Goal: Task Accomplishment & Management: Manage account settings

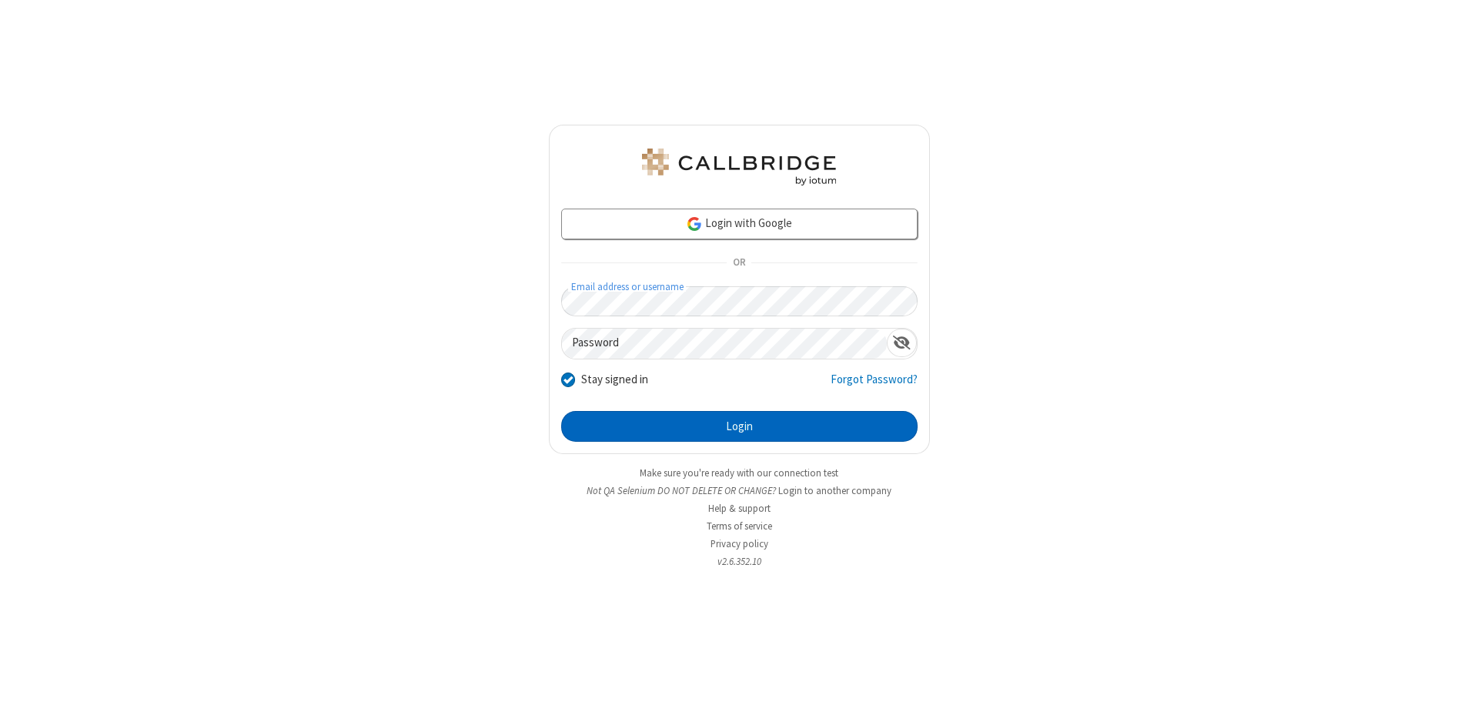
click at [739, 427] on button "Login" at bounding box center [739, 426] width 356 height 31
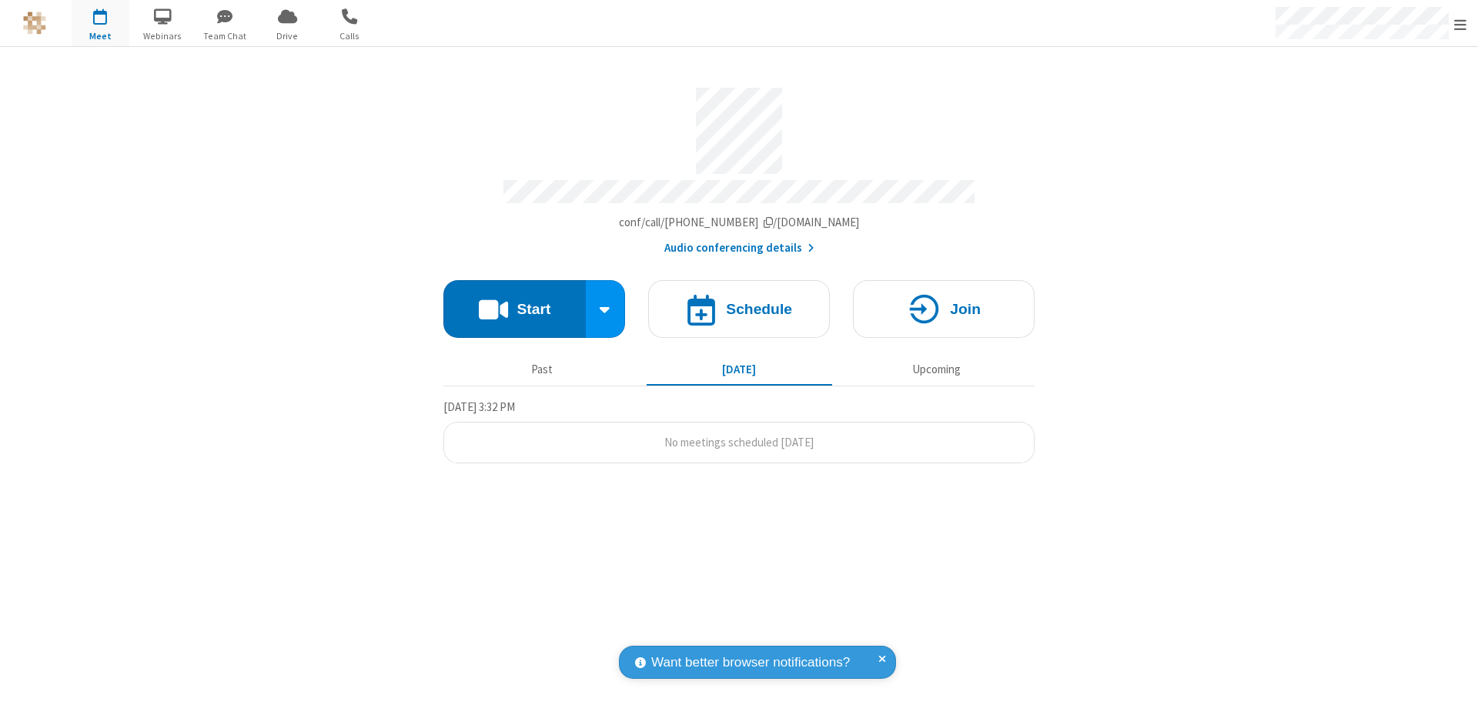
click at [1461, 24] on span "Open menu" at bounding box center [1460, 24] width 12 height 15
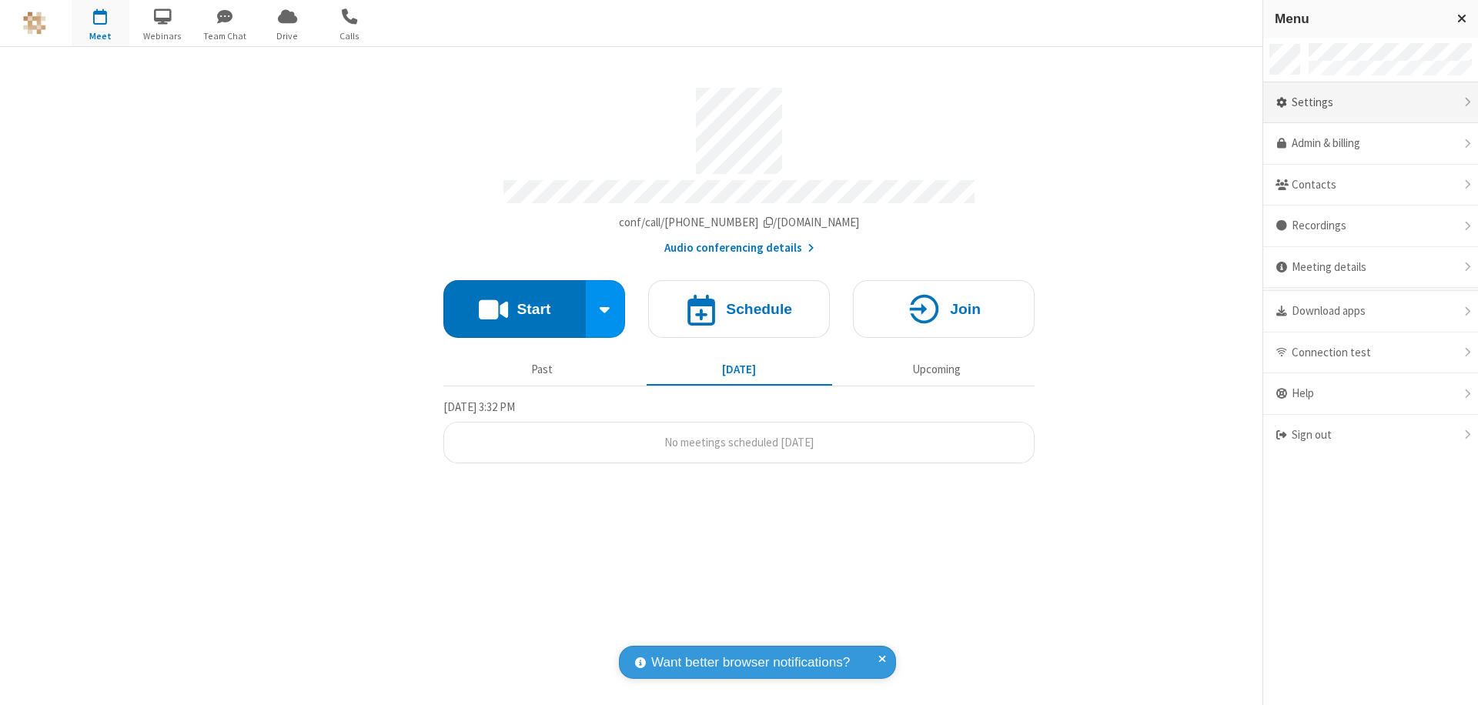
click at [1370, 102] on div "Settings" at bounding box center [1370, 103] width 215 height 42
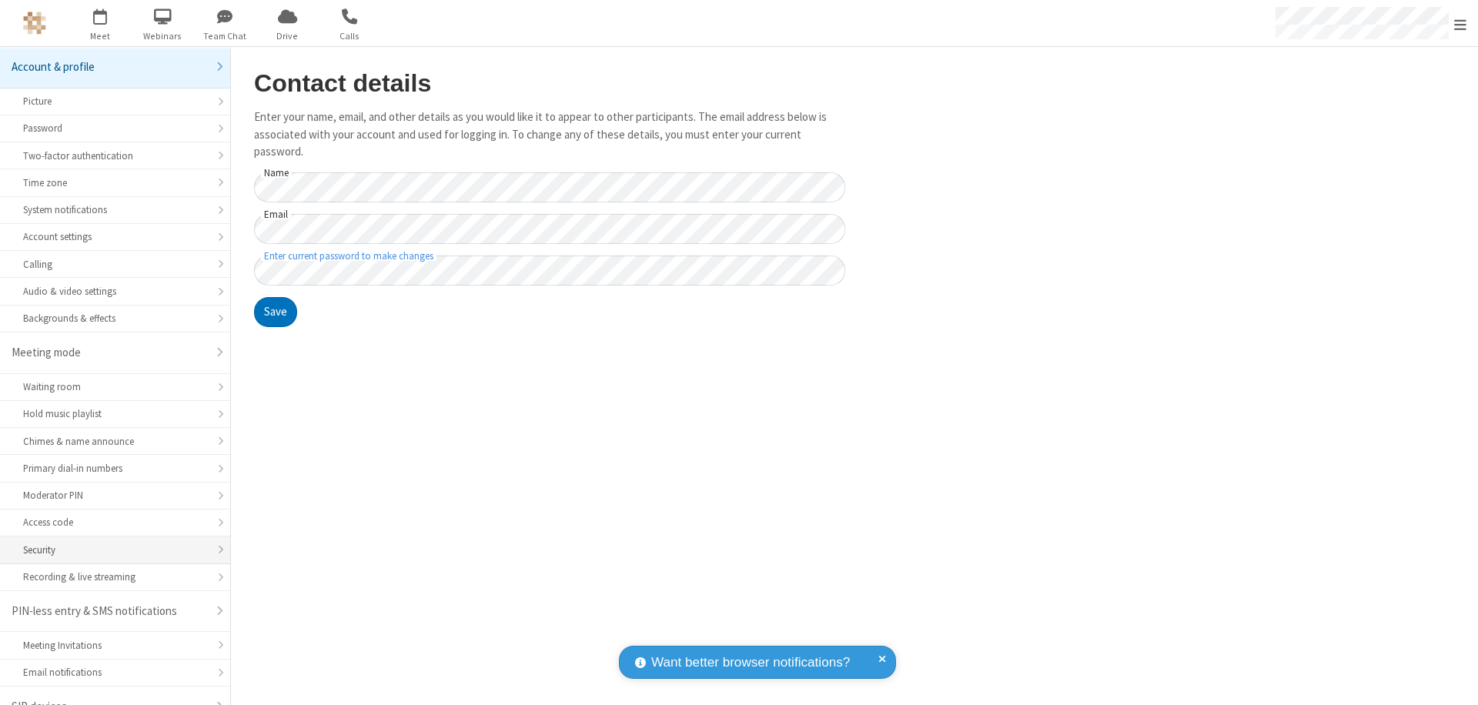
click at [109, 543] on div "Security" at bounding box center [115, 550] width 184 height 15
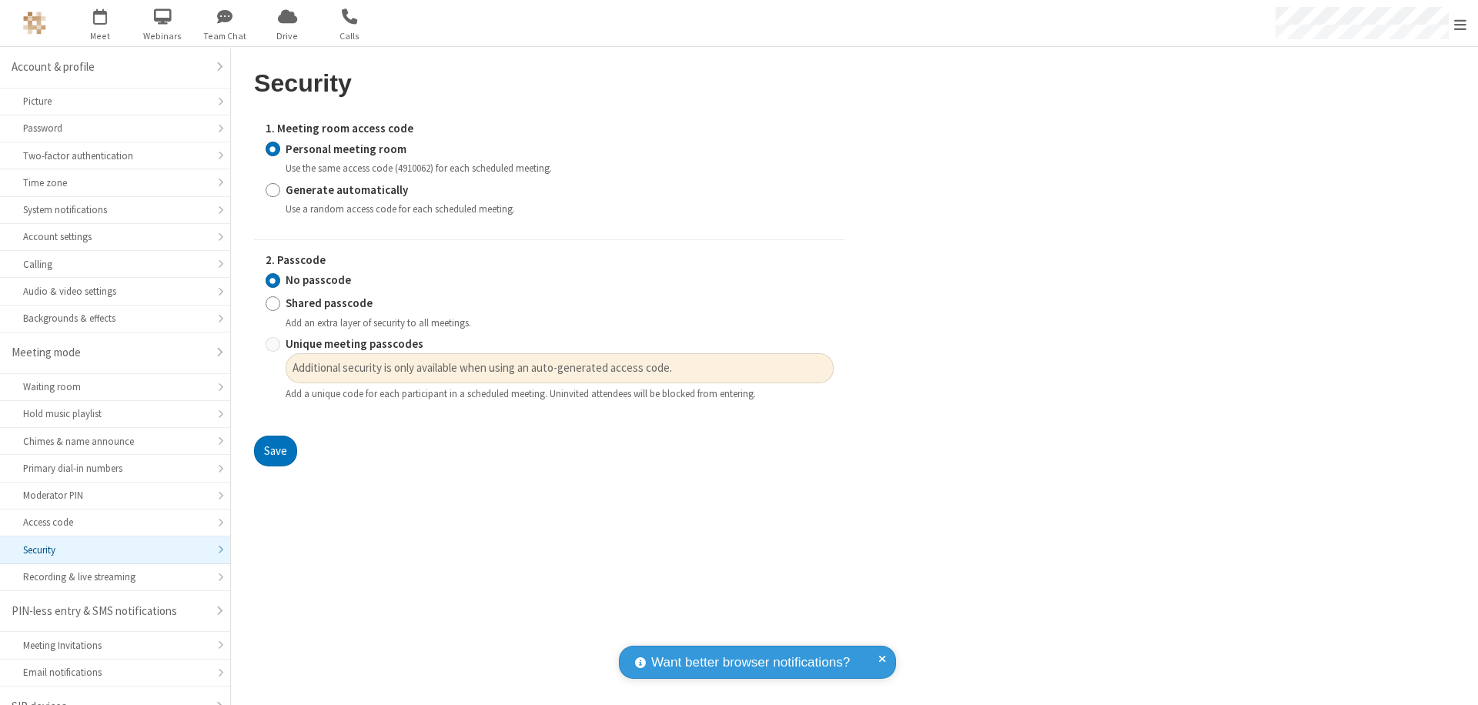
scroll to position [22, 0]
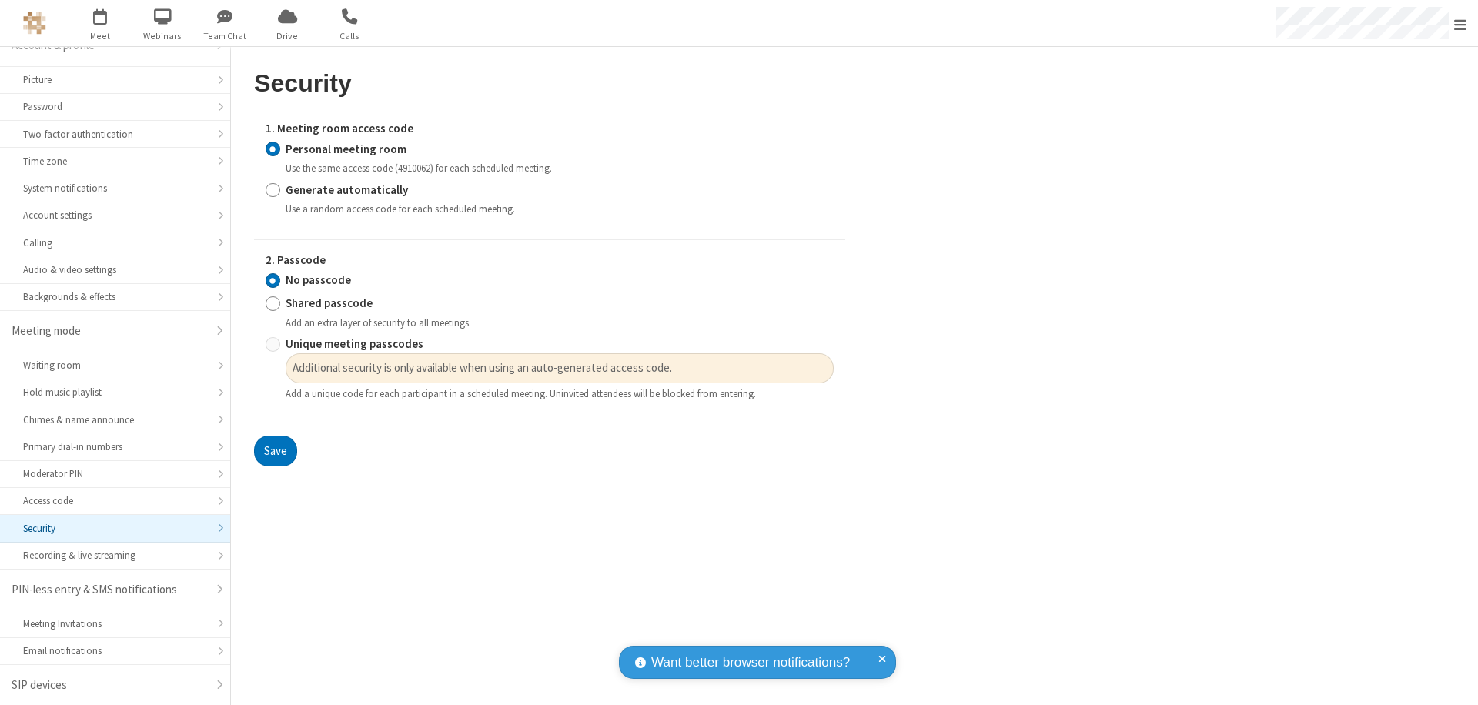
click at [273, 189] on input "Generate automatically" at bounding box center [273, 190] width 15 height 16
radio input "true"
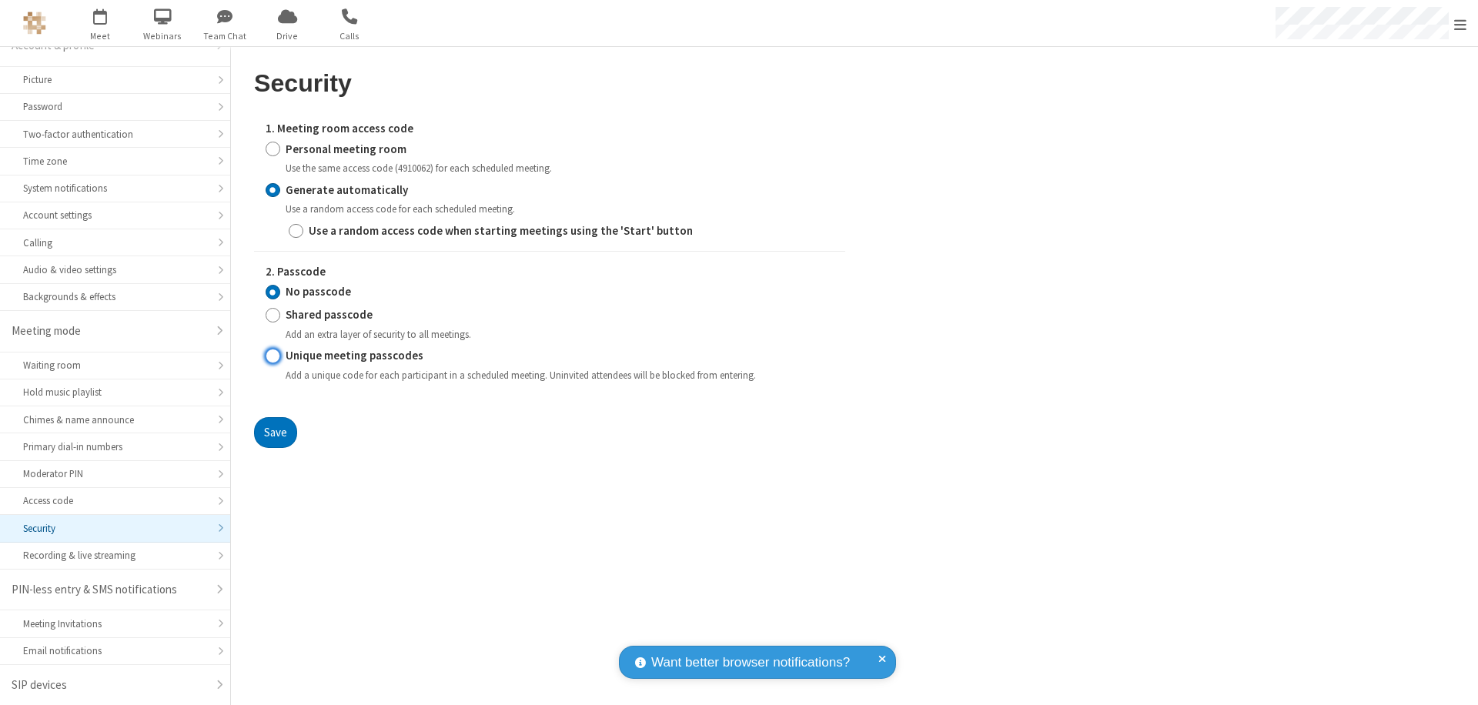
click at [273, 356] on input "Unique meeting passcodes" at bounding box center [273, 356] width 15 height 16
radio input "true"
click at [275, 432] on button "Save" at bounding box center [275, 432] width 43 height 31
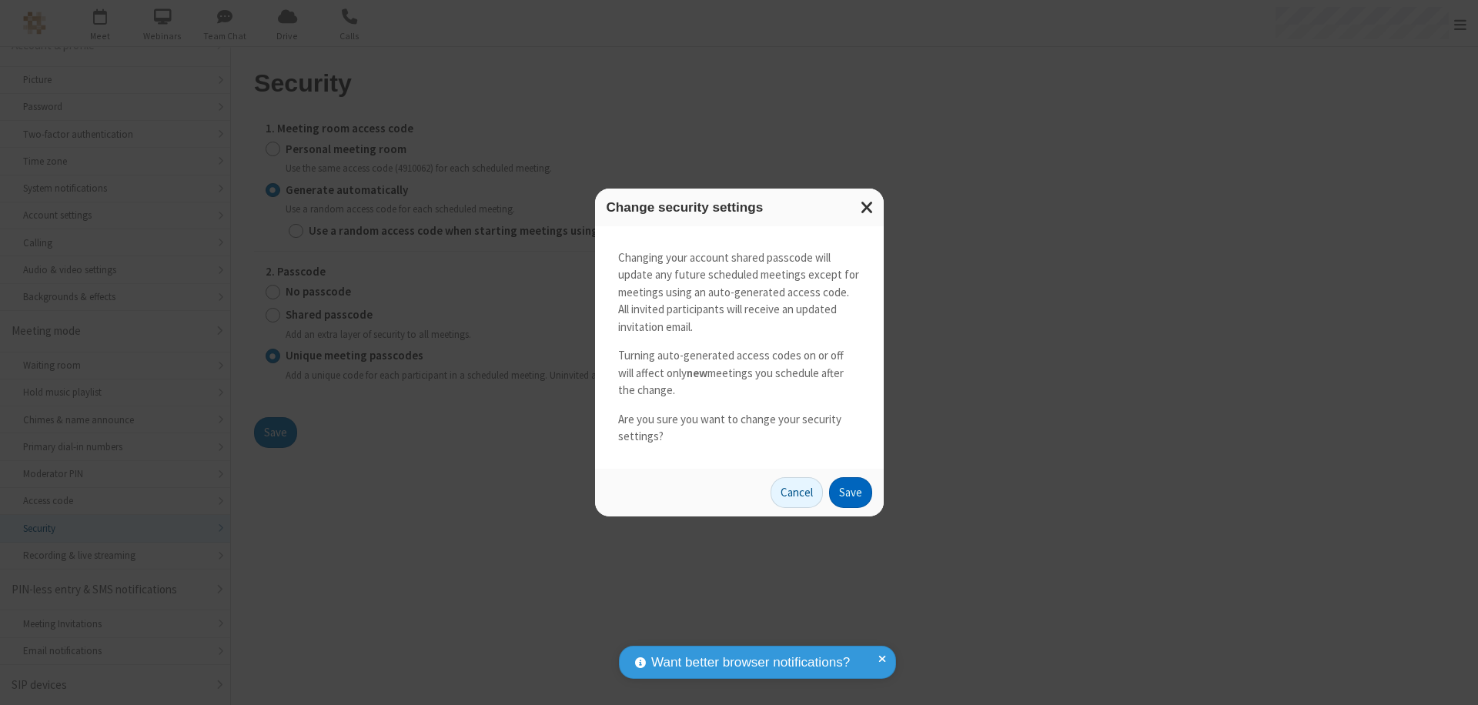
click at [850, 492] on button "Save" at bounding box center [850, 492] width 43 height 31
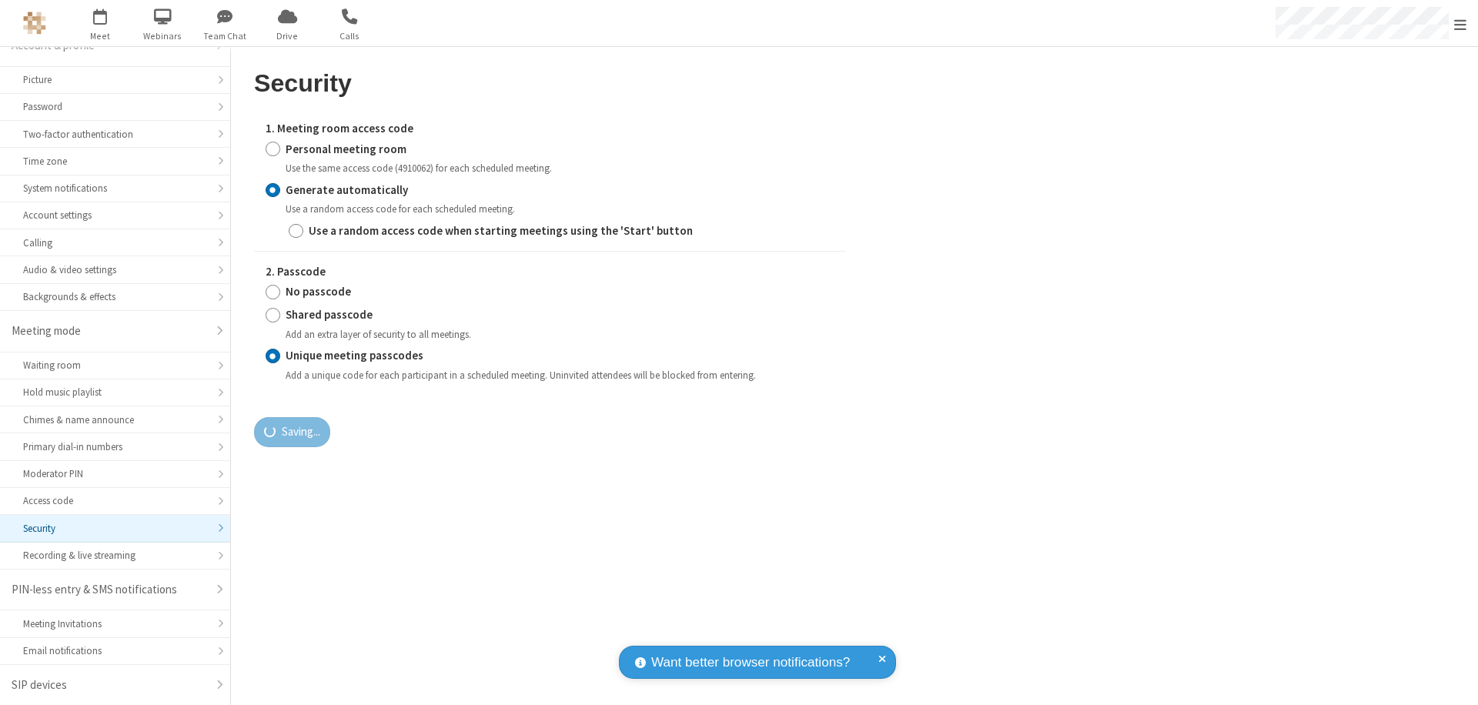
click at [1461, 24] on span "Open menu" at bounding box center [1460, 24] width 12 height 15
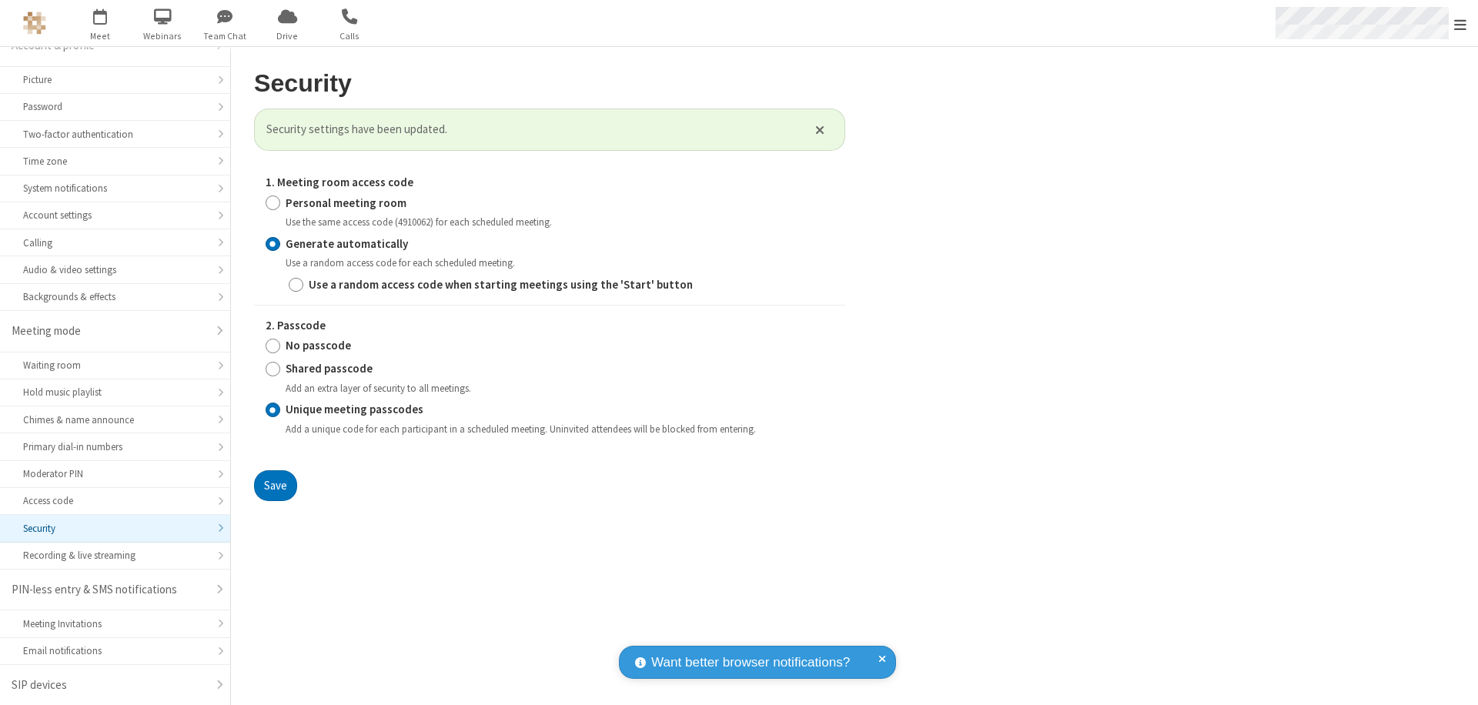
click at [100, 23] on span "button" at bounding box center [101, 16] width 58 height 26
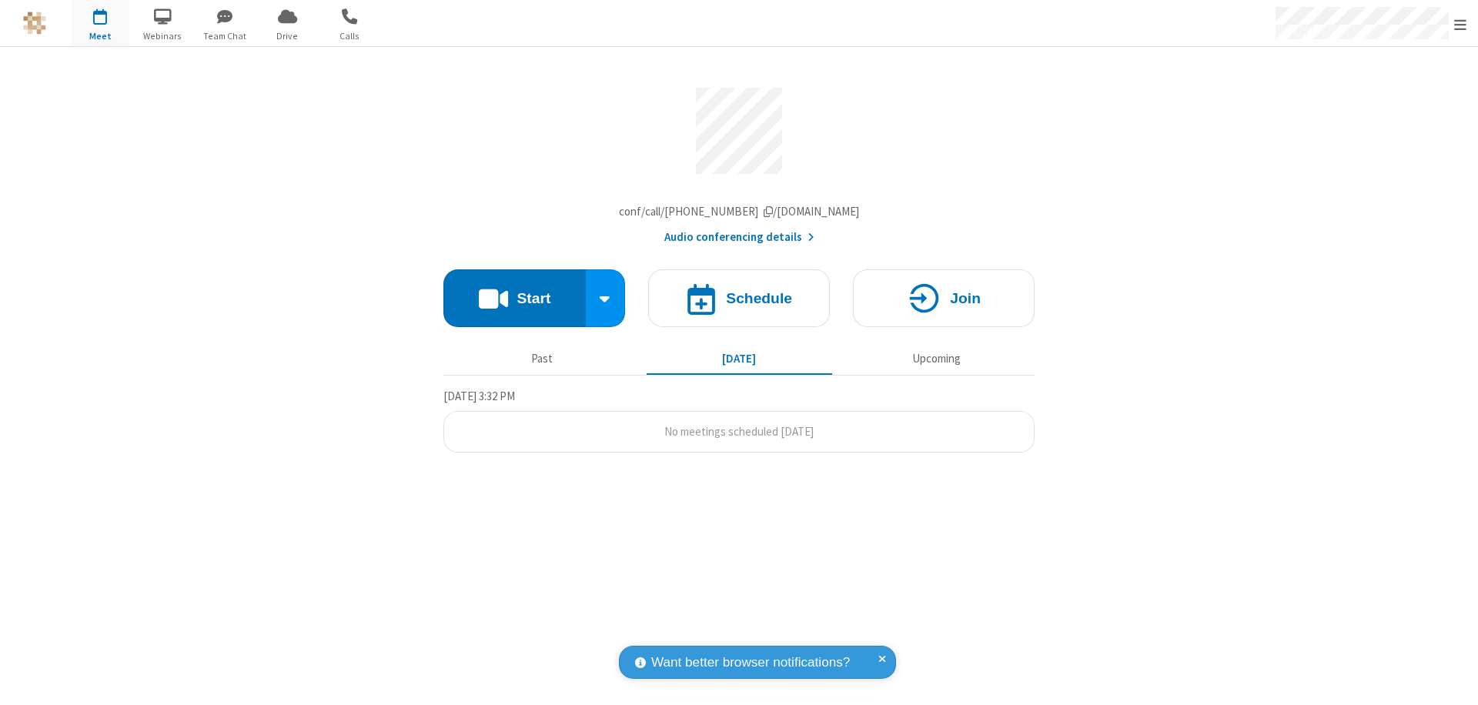
click at [739, 302] on h4 "Schedule" at bounding box center [759, 298] width 66 height 15
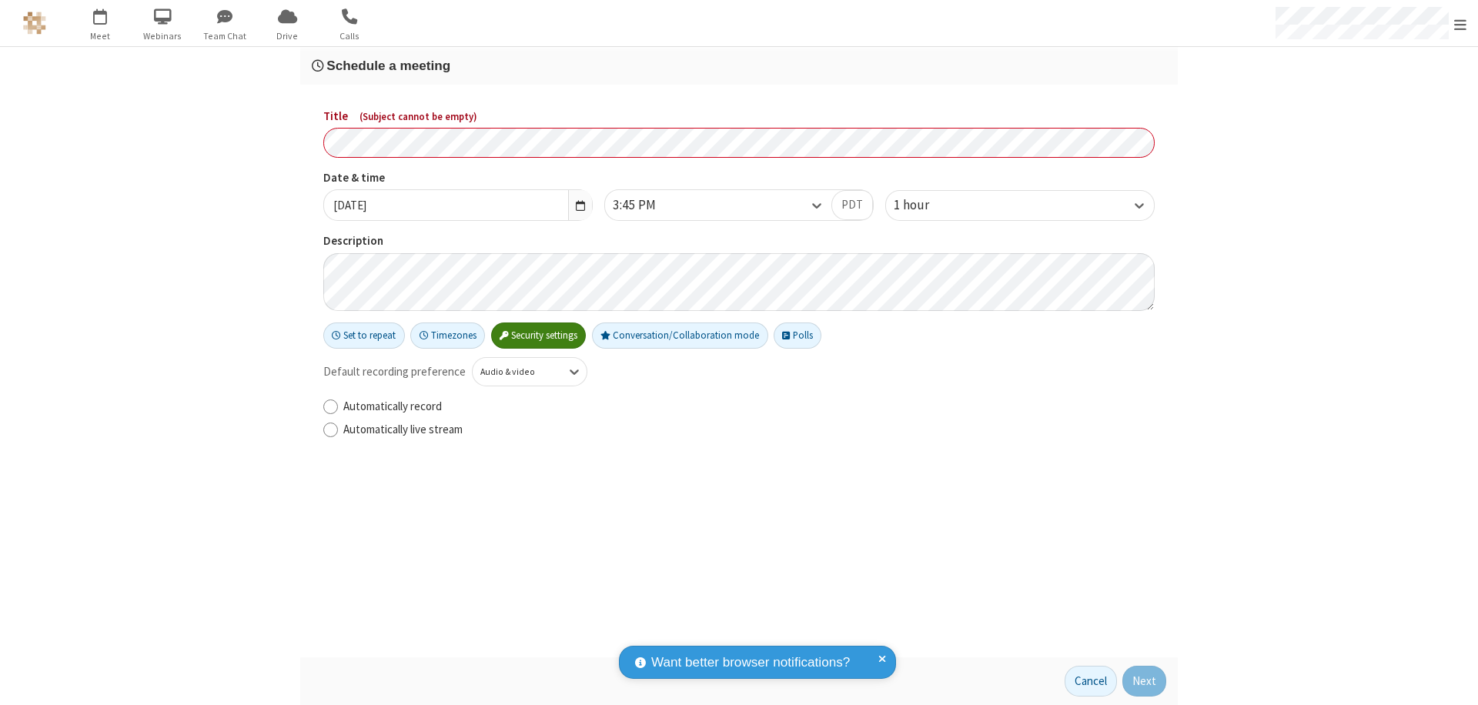
click at [739, 65] on h3 "Schedule a meeting" at bounding box center [739, 66] width 855 height 15
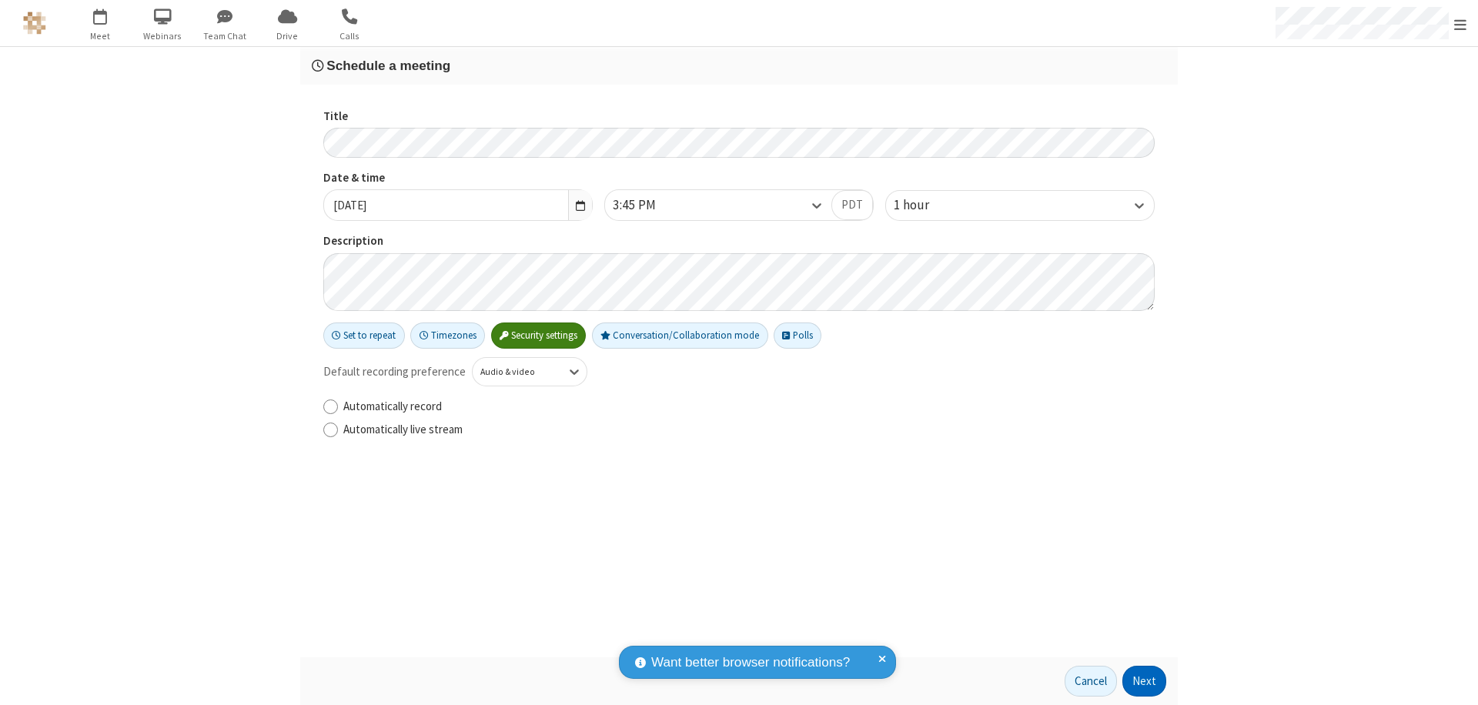
click at [1145, 681] on button "Next" at bounding box center [1145, 681] width 44 height 31
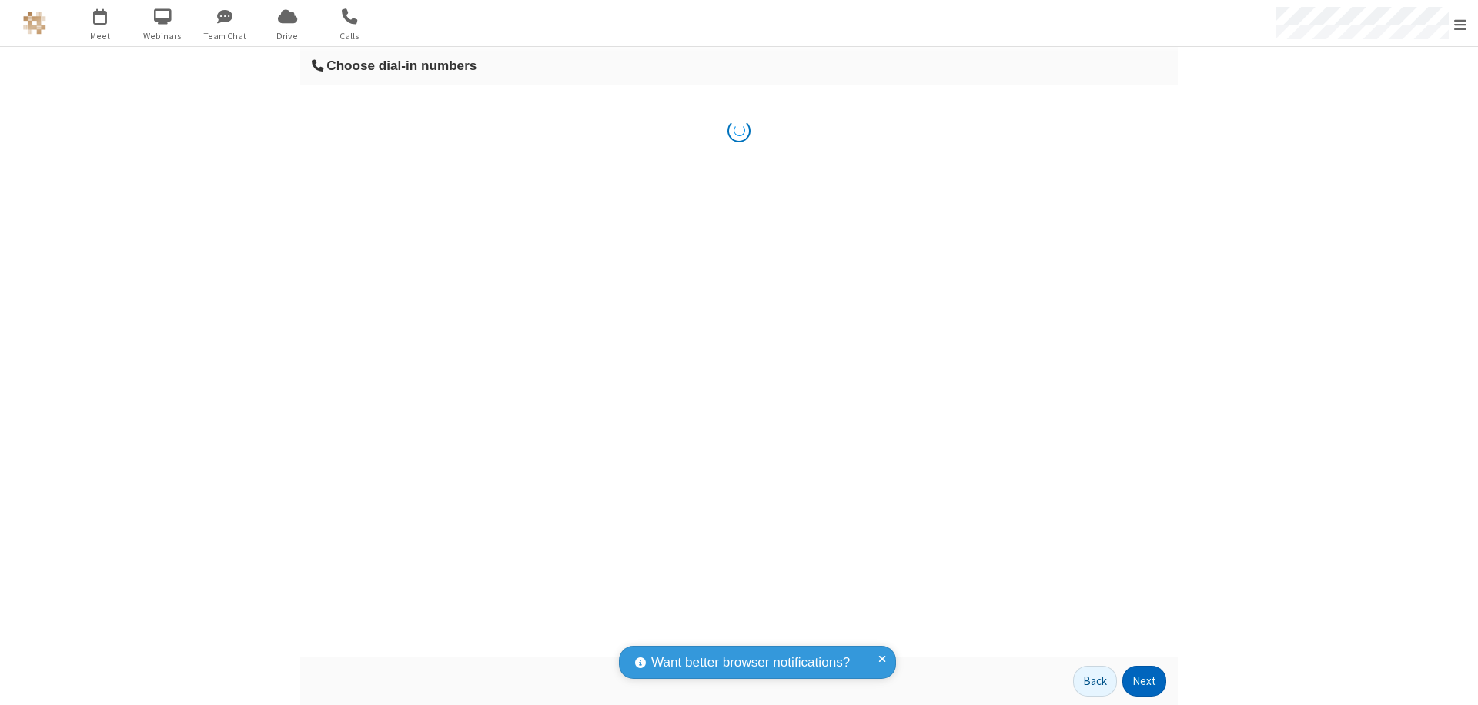
click at [1145, 681] on button "Next" at bounding box center [1145, 681] width 44 height 31
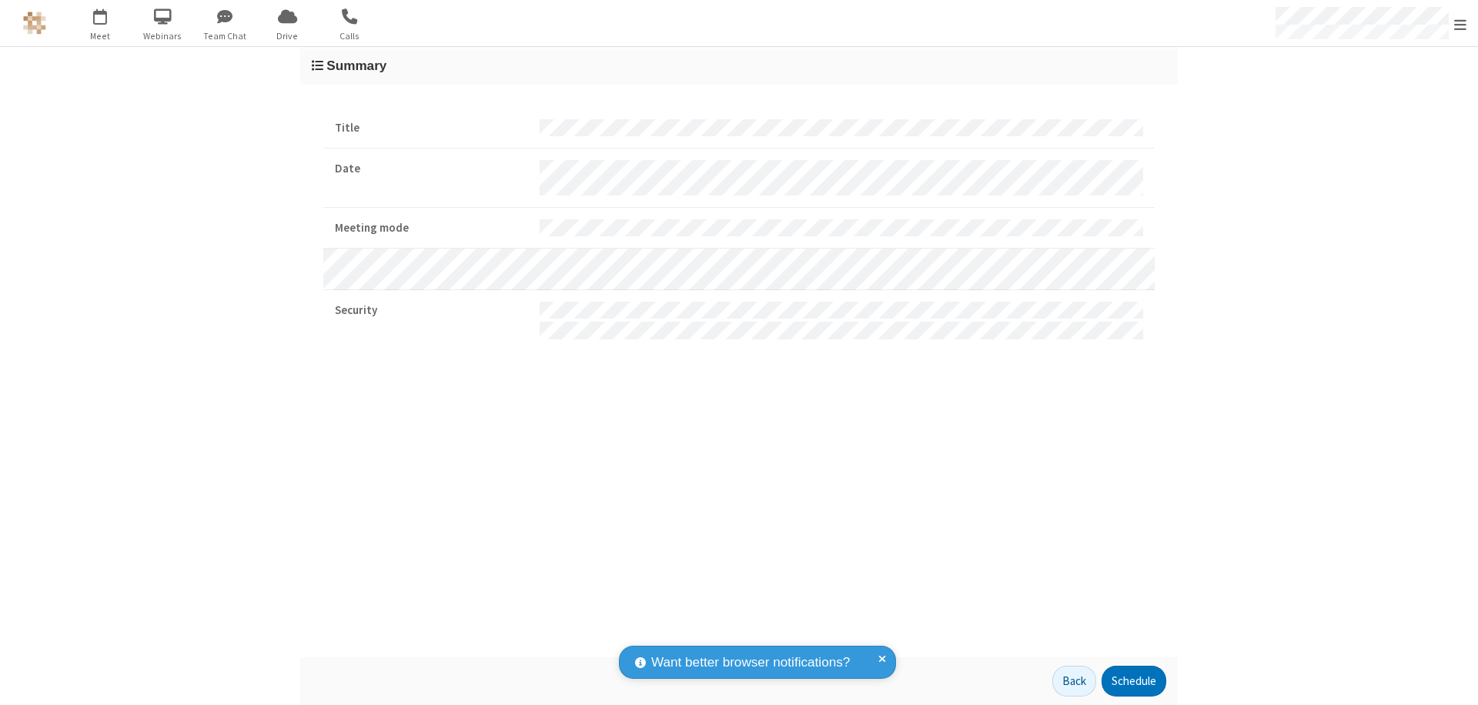
click at [1461, 24] on span "Open menu" at bounding box center [1460, 24] width 12 height 15
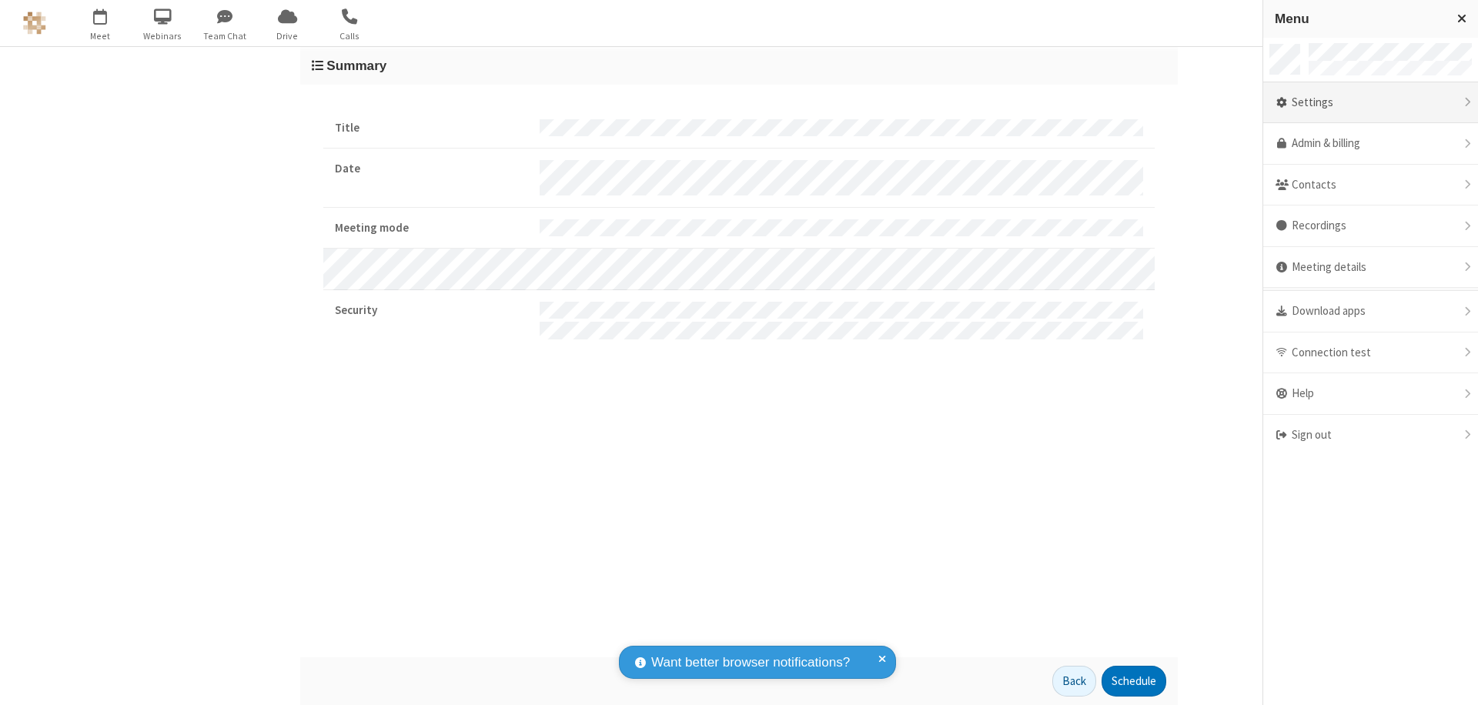
click at [1370, 102] on div "Settings" at bounding box center [1370, 103] width 215 height 42
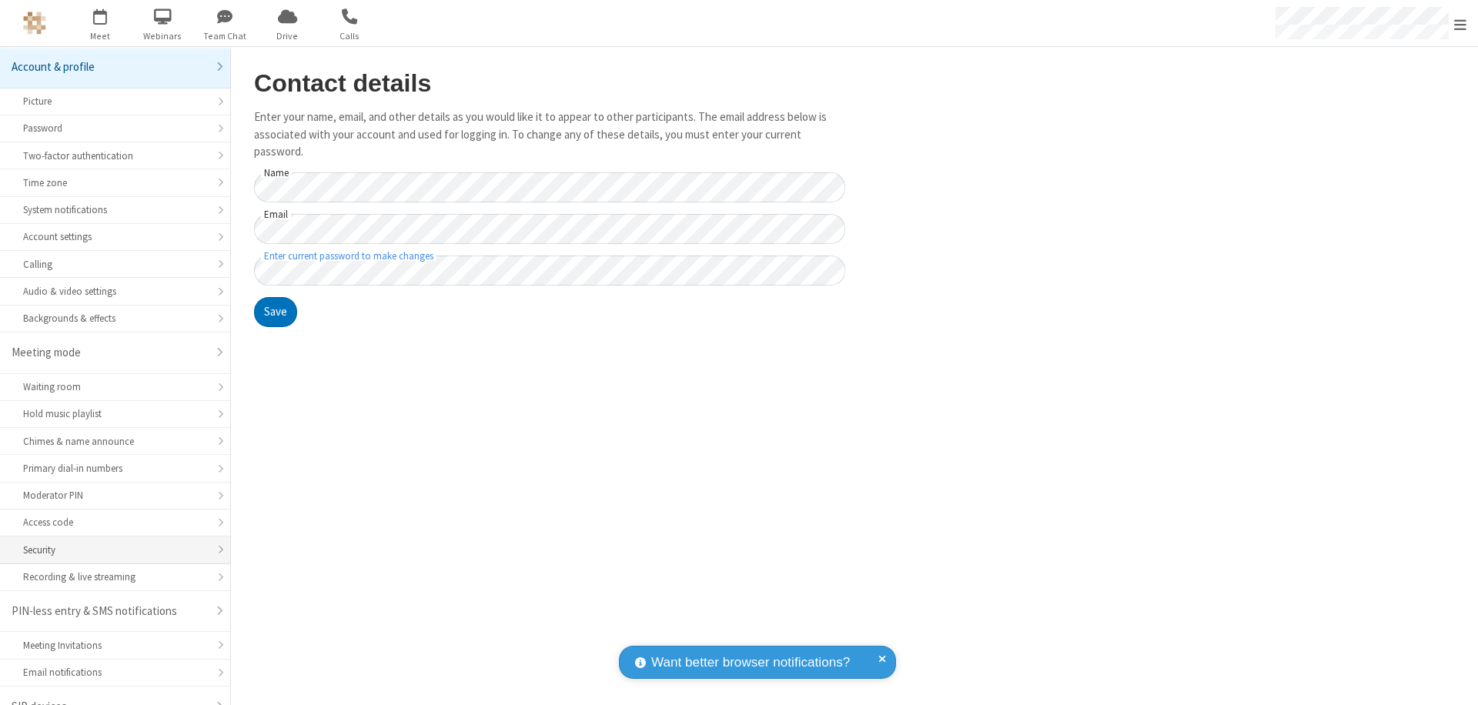
click at [109, 543] on div "Security" at bounding box center [115, 550] width 184 height 15
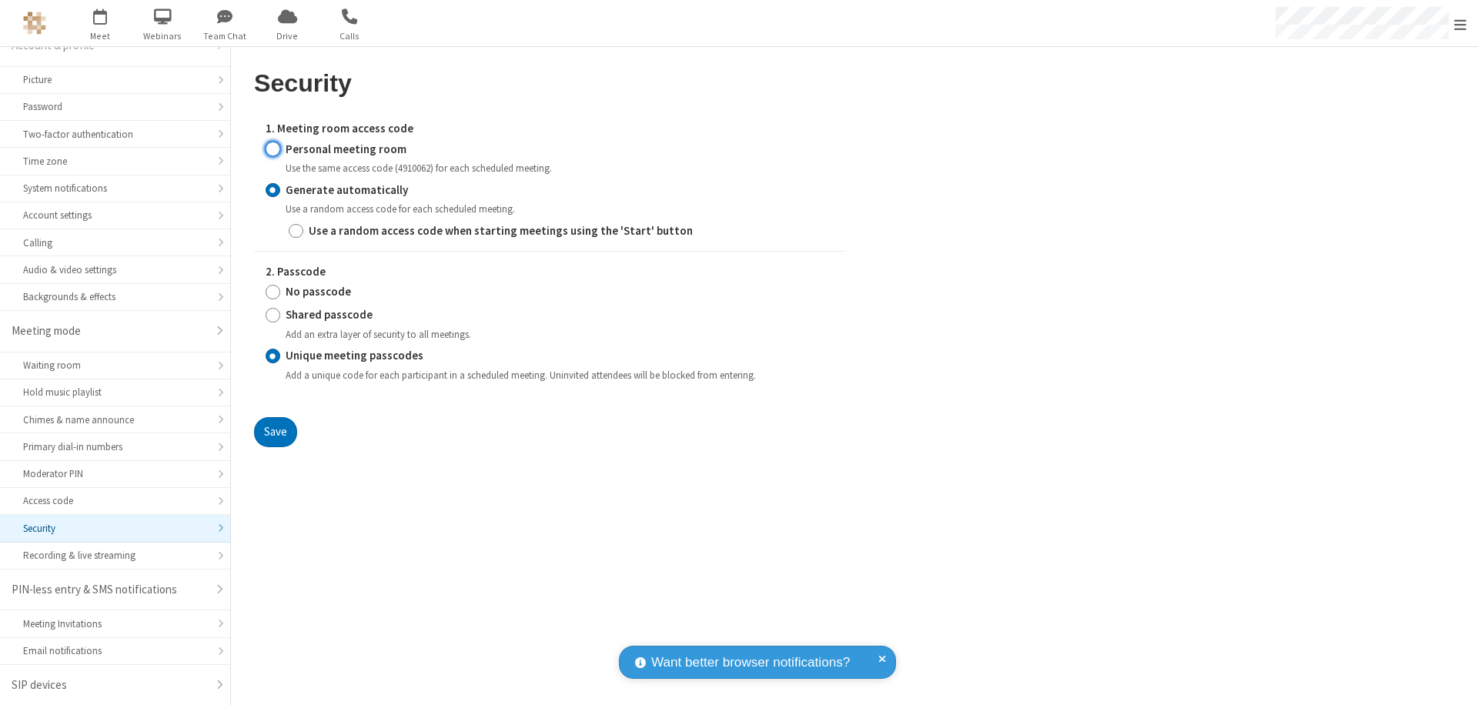
click at [273, 149] on input "Personal meeting room" at bounding box center [273, 149] width 15 height 16
radio input "true"
click at [273, 284] on input "No passcode" at bounding box center [273, 292] width 15 height 16
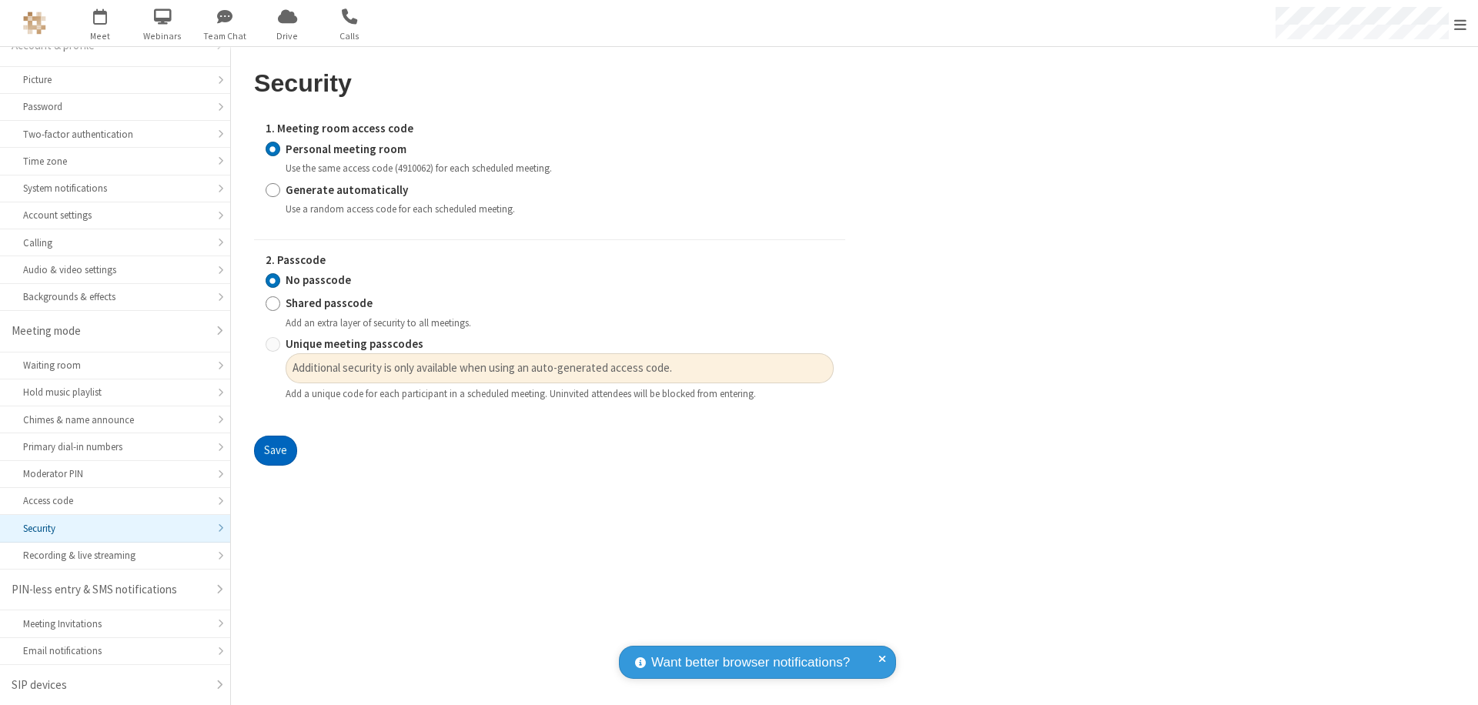
click at [275, 451] on button "Save" at bounding box center [275, 451] width 43 height 31
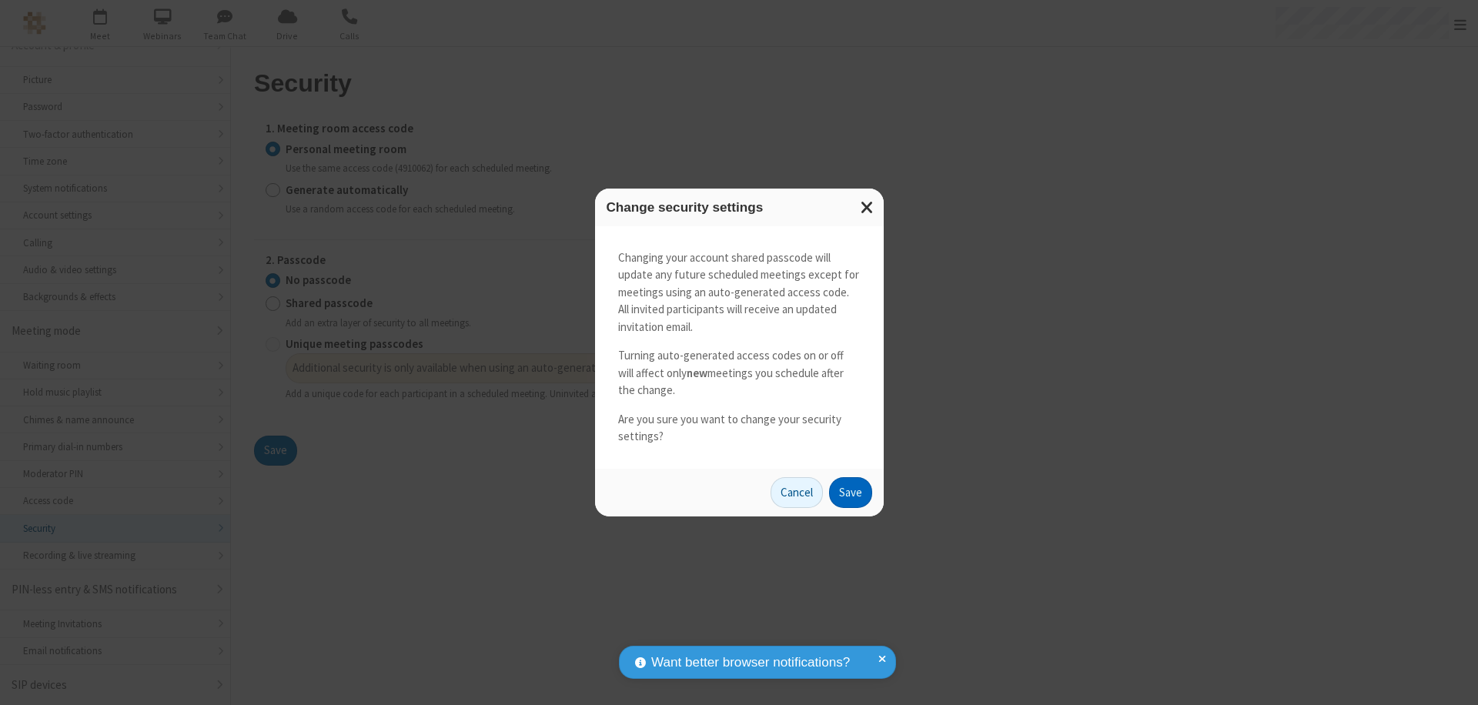
click at [850, 492] on button "Save" at bounding box center [850, 492] width 43 height 31
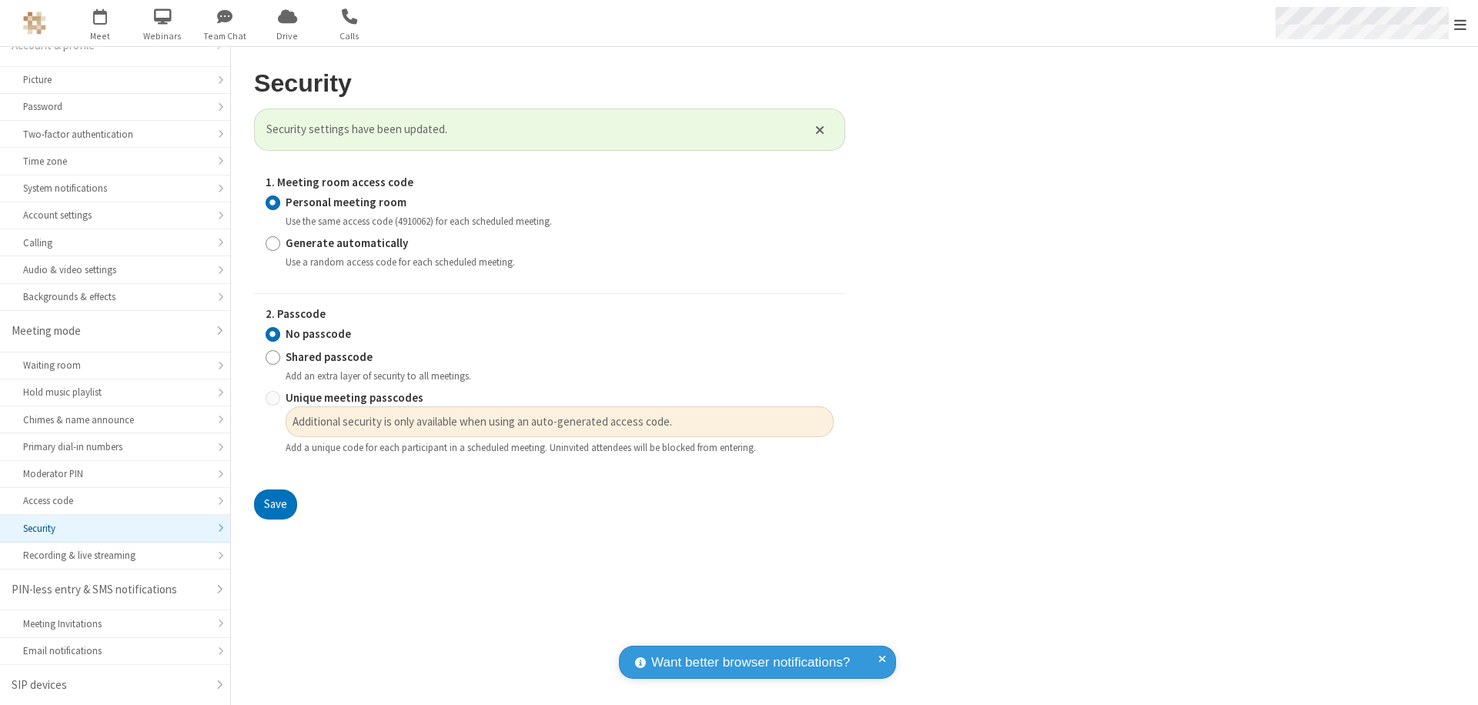
click at [1461, 23] on span "Open menu" at bounding box center [1460, 24] width 12 height 15
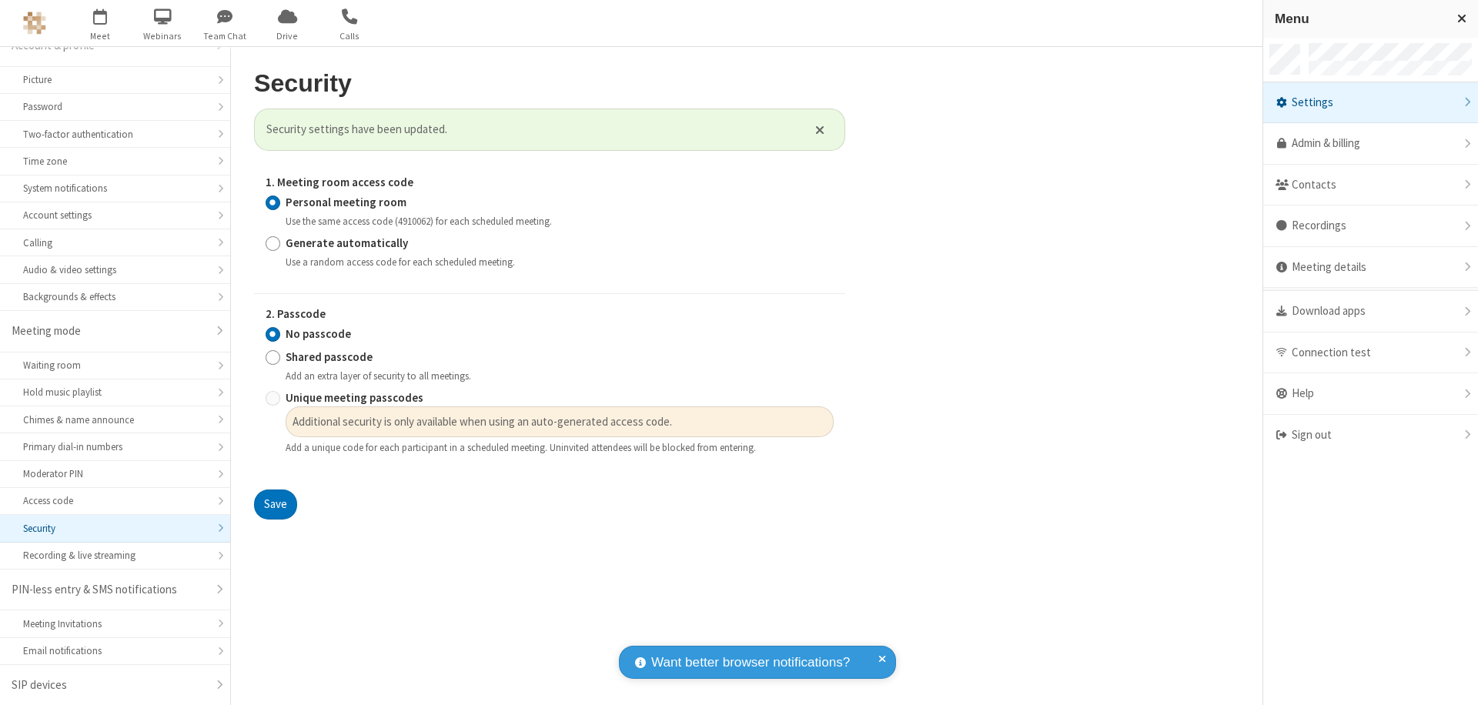
click at [1364, 435] on div "Sign out" at bounding box center [1370, 435] width 215 height 41
